Goal: Check status: Check status

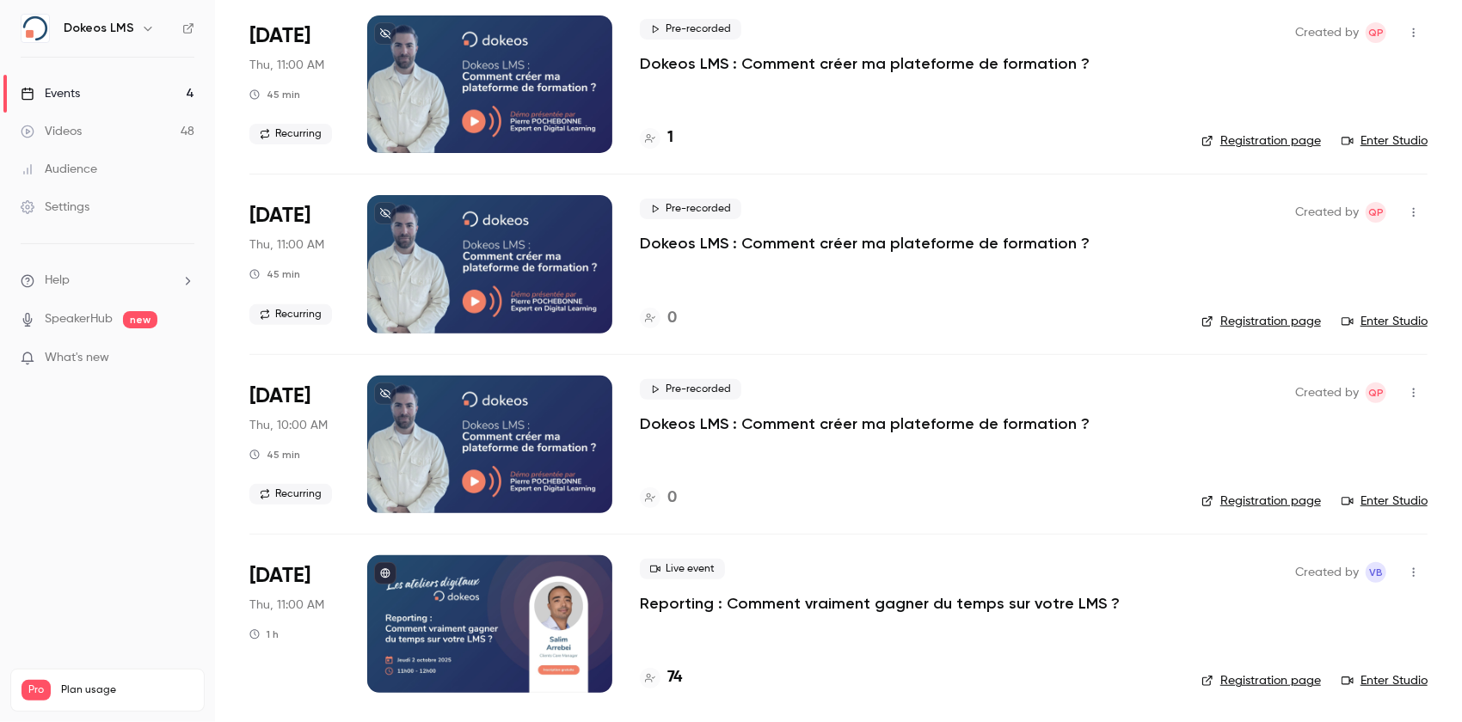
scroll to position [133, 0]
click at [676, 683] on h4 "74" at bounding box center [674, 676] width 15 height 23
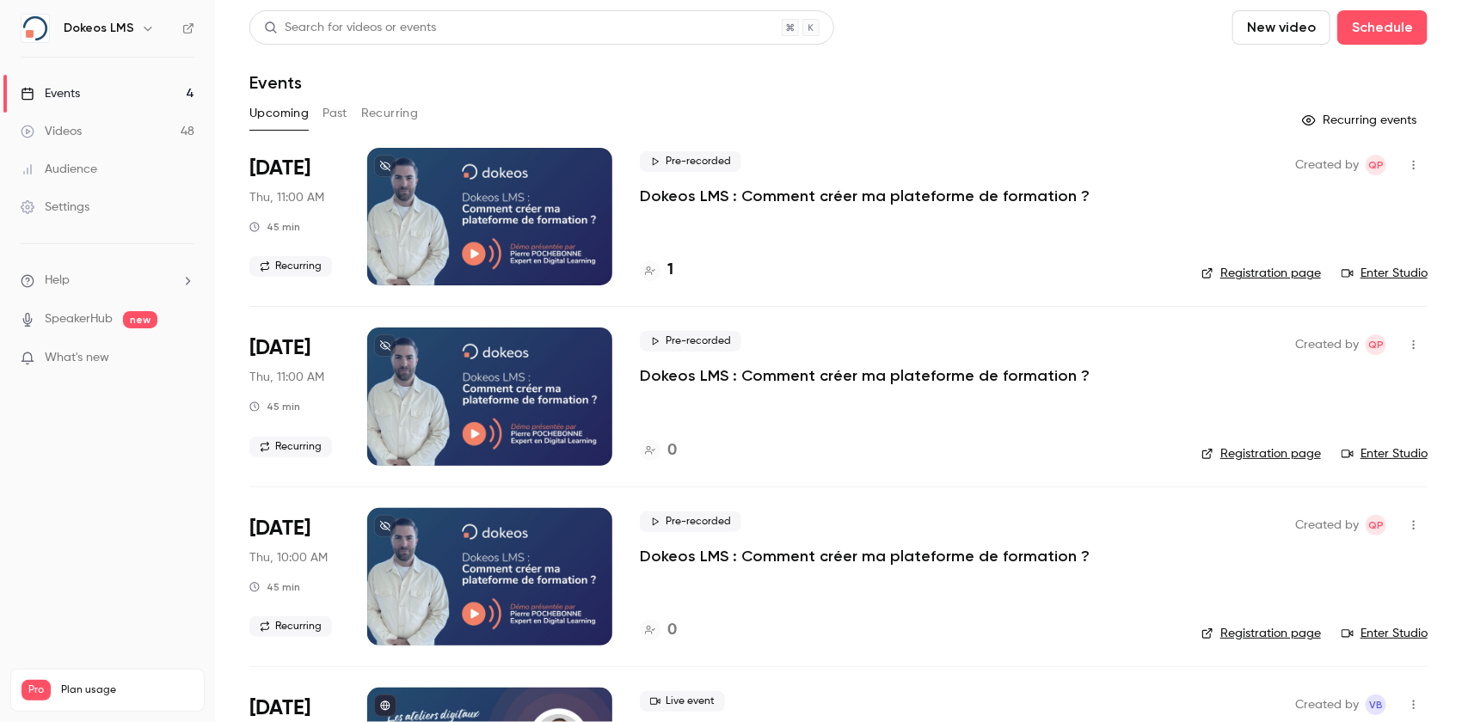
click at [160, 492] on nav "Dokeos LMS Events 4 Videos 48 Audience Settings Help SpeakerHub new What's new …" at bounding box center [107, 361] width 215 height 722
click at [667, 281] on h4 "1" at bounding box center [670, 270] width 6 height 23
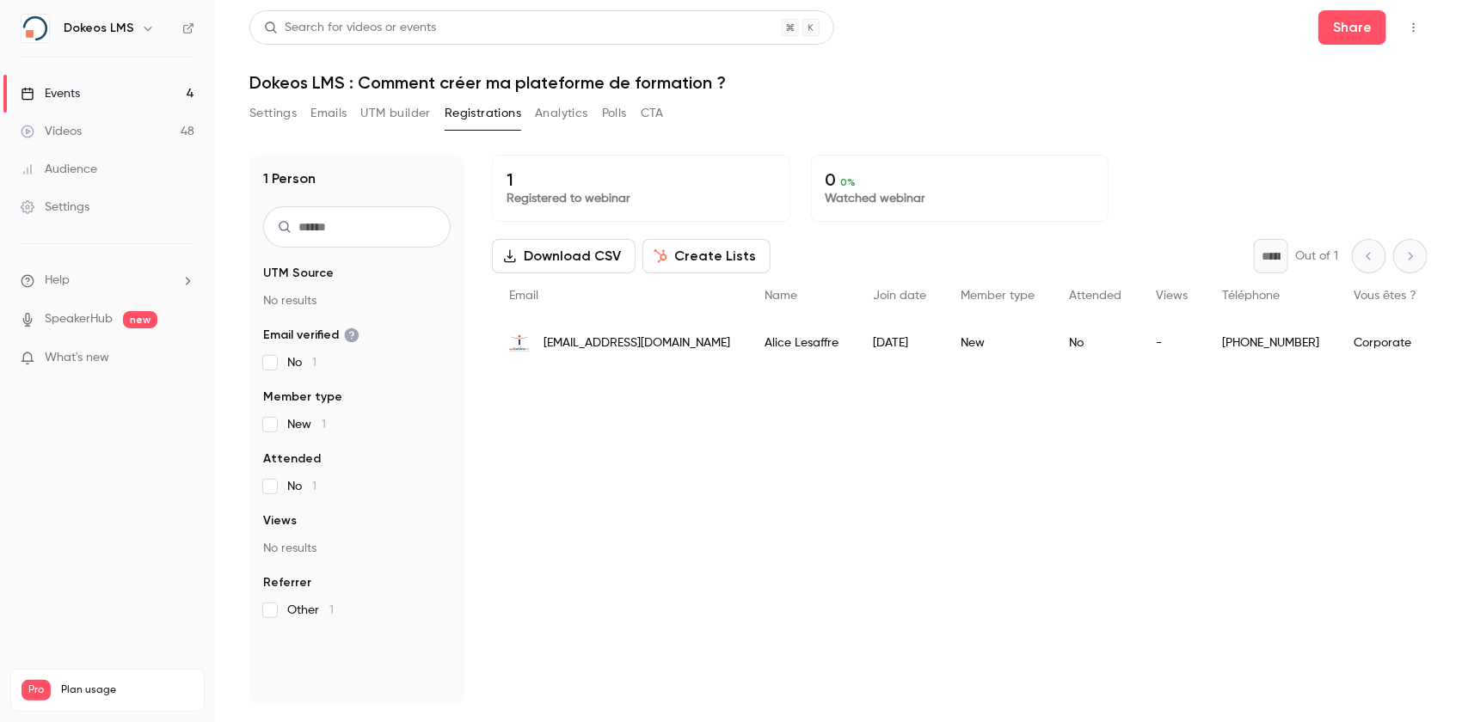
click at [1356, 469] on div "1 Registered to webinar 0 0 % Watched webinar Download CSV Create Lists * Out o…" at bounding box center [959, 430] width 935 height 550
